Goal: Navigation & Orientation: Find specific page/section

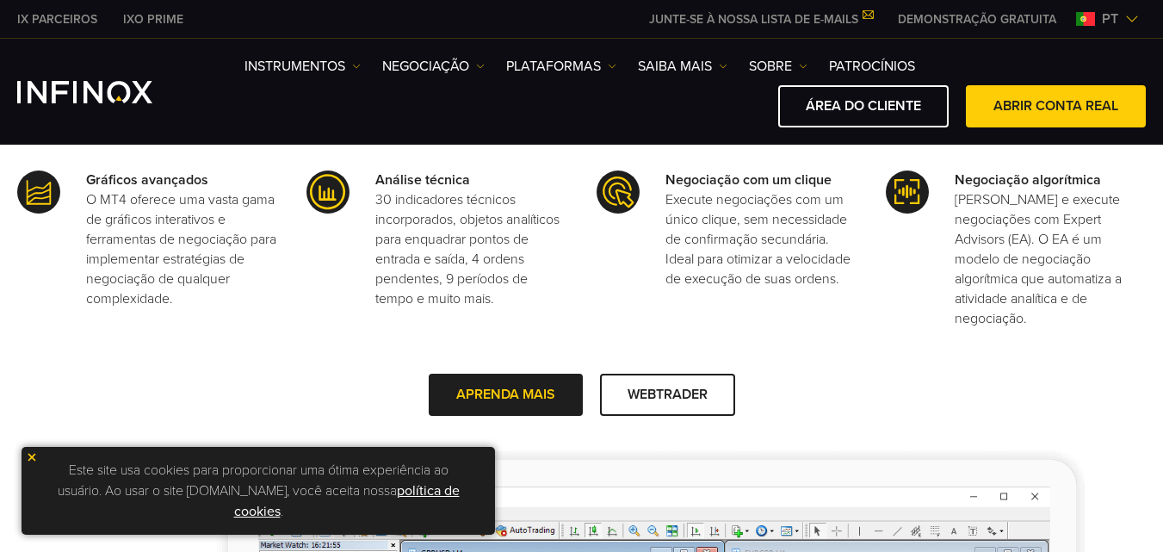
scroll to position [1559, 0]
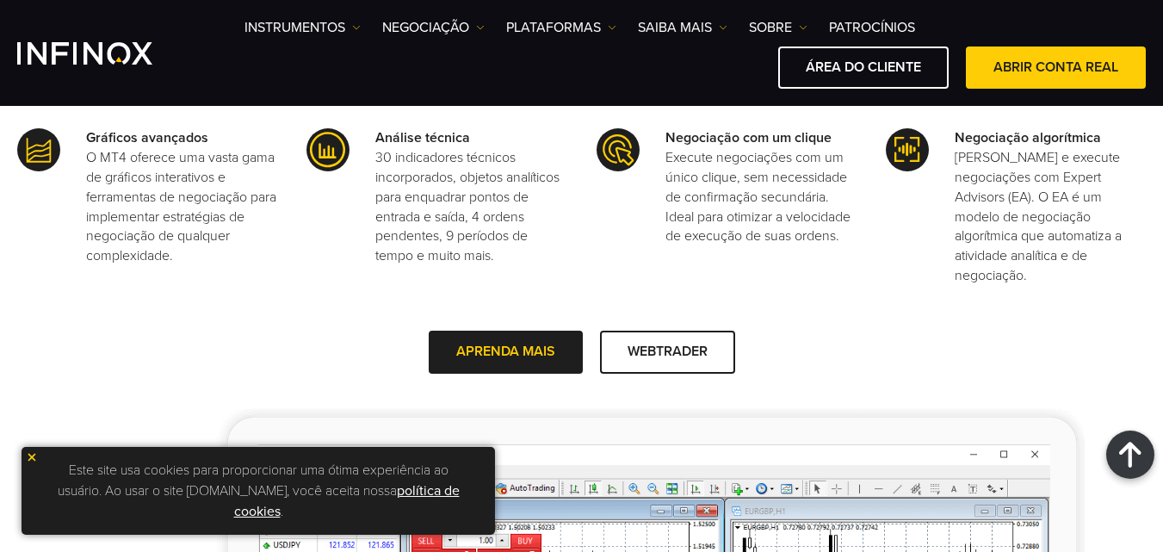
drag, startPoint x: 0, startPoint y: 0, endPoint x: 34, endPoint y: 458, distance: 459.1
click at [34, 458] on img at bounding box center [32, 457] width 12 height 12
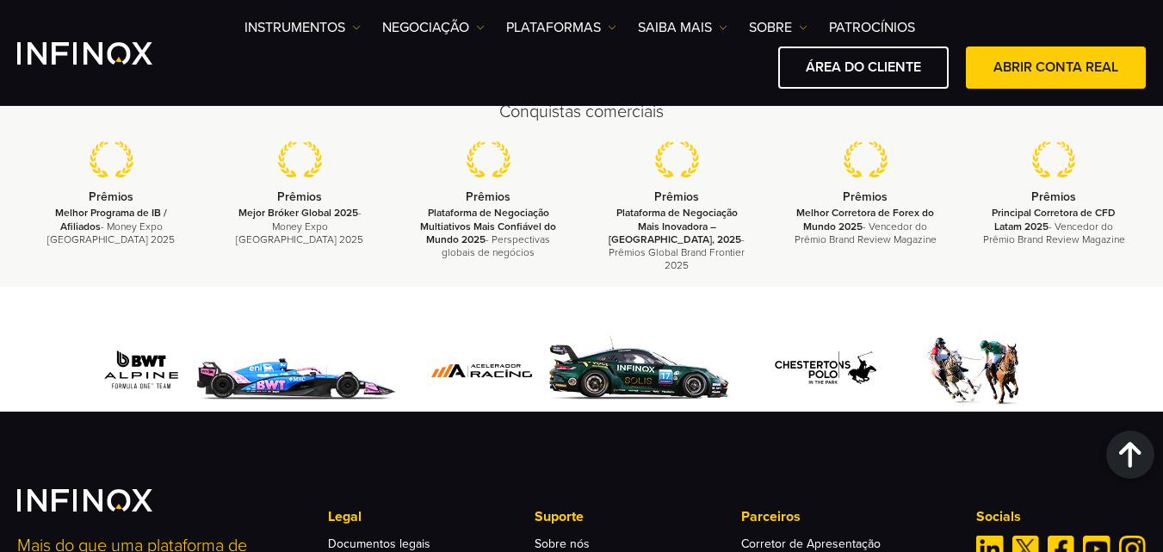
scroll to position [1377, 0]
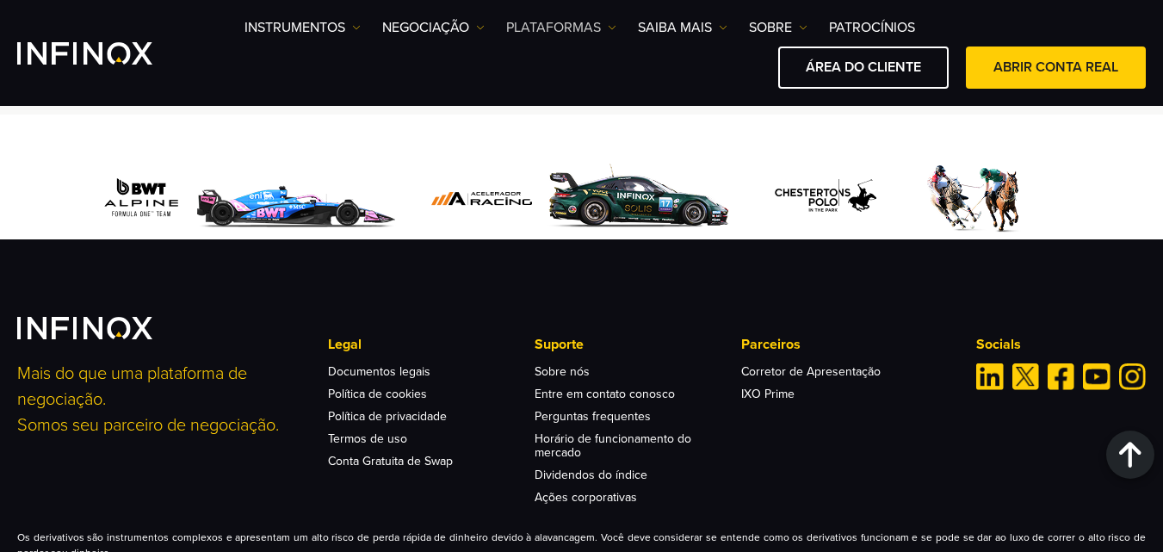
click at [540, 22] on link "PLATAFORMAS" at bounding box center [561, 27] width 110 height 21
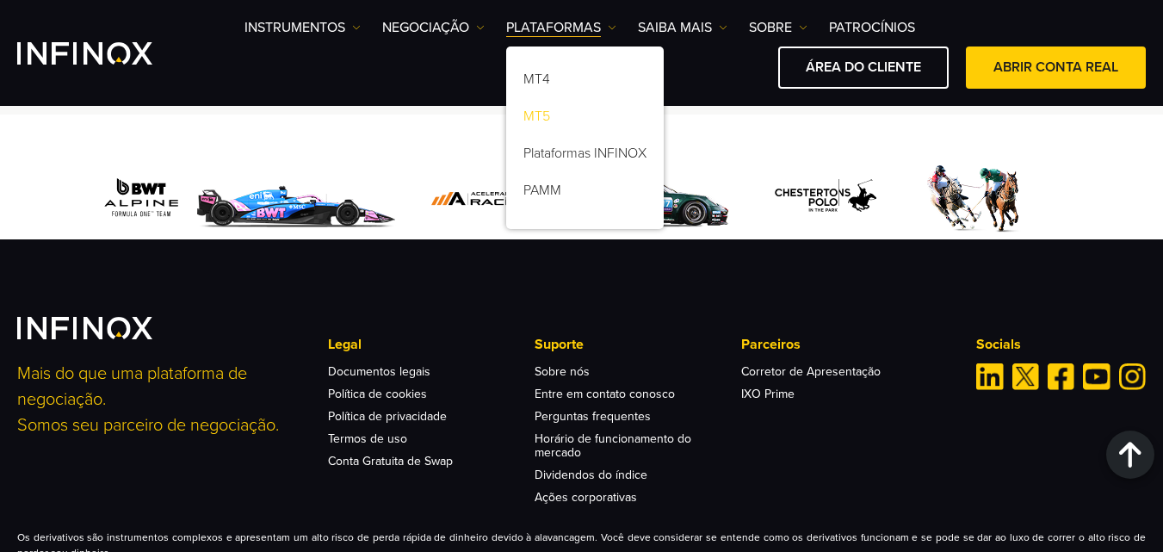
click at [538, 111] on link "MT5" at bounding box center [584, 119] width 157 height 37
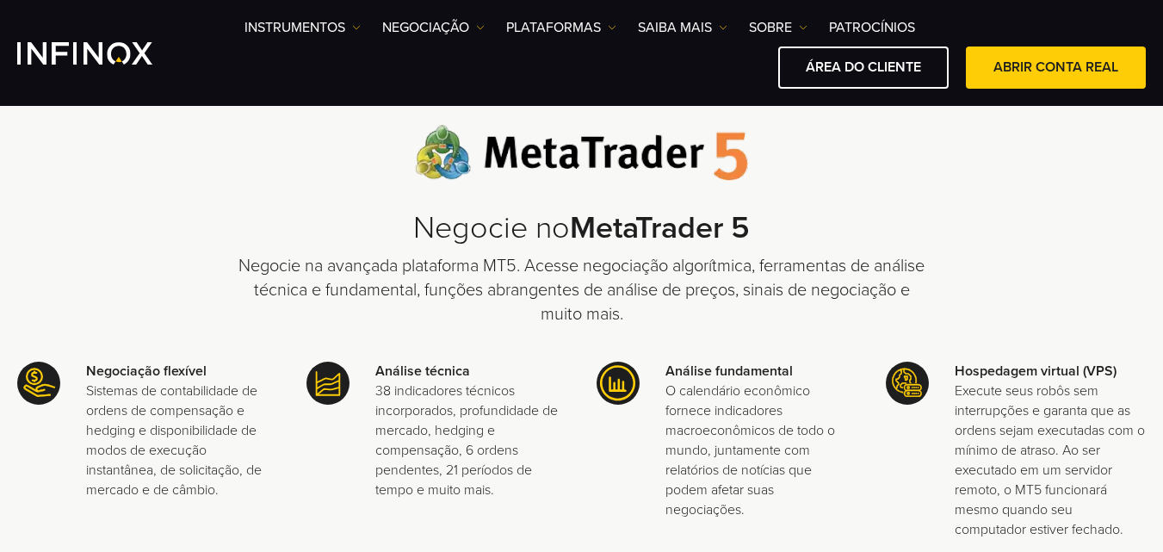
scroll to position [516, 0]
